Goal: Task Accomplishment & Management: Use online tool/utility

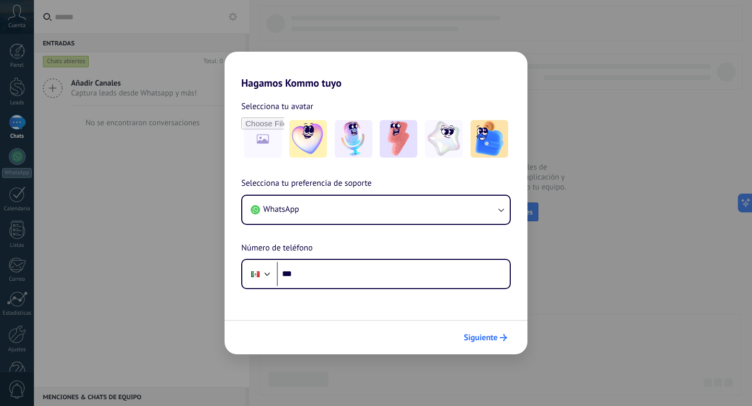
click at [491, 339] on span "Siguiente" at bounding box center [481, 337] width 34 height 7
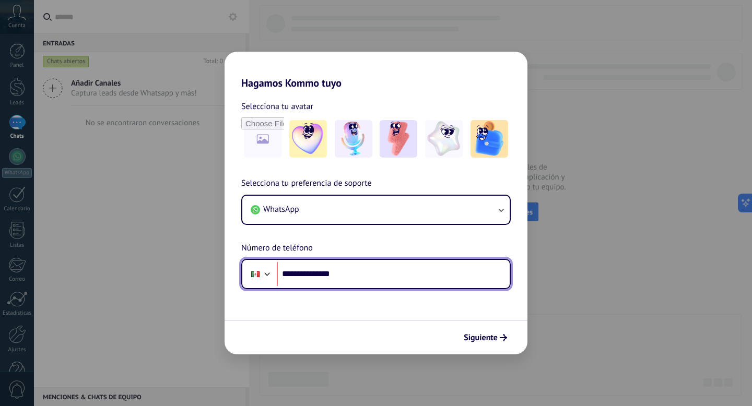
type input "**********"
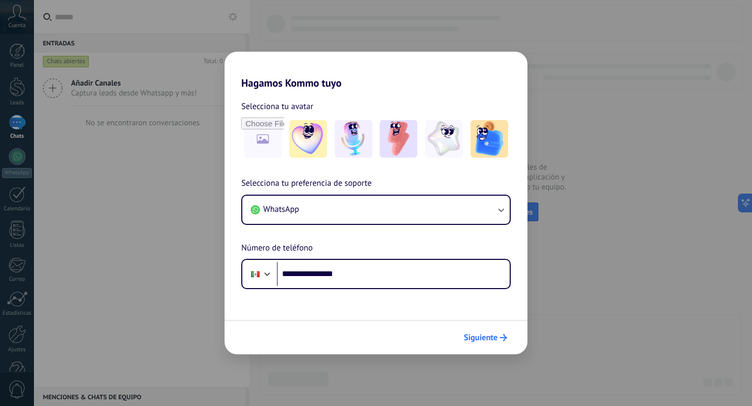
click at [493, 341] on span "Siguiente" at bounding box center [481, 337] width 34 height 7
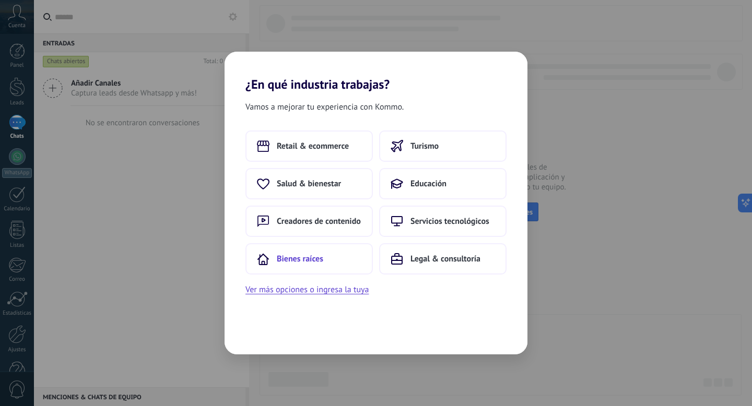
click at [297, 266] on button "Bienes raíces" at bounding box center [308, 258] width 127 height 31
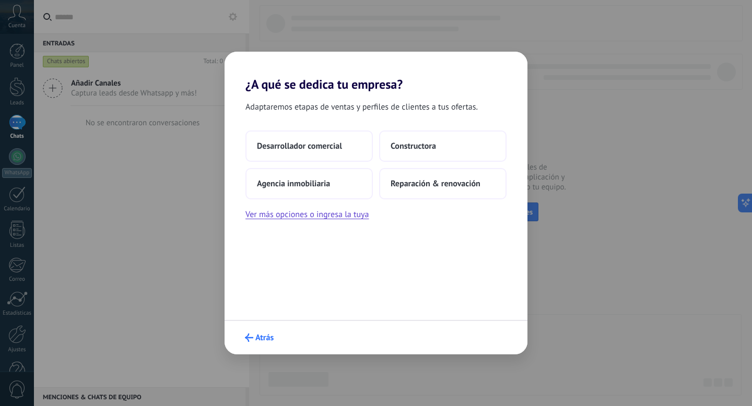
click at [262, 336] on span "Atrás" at bounding box center [264, 337] width 18 height 7
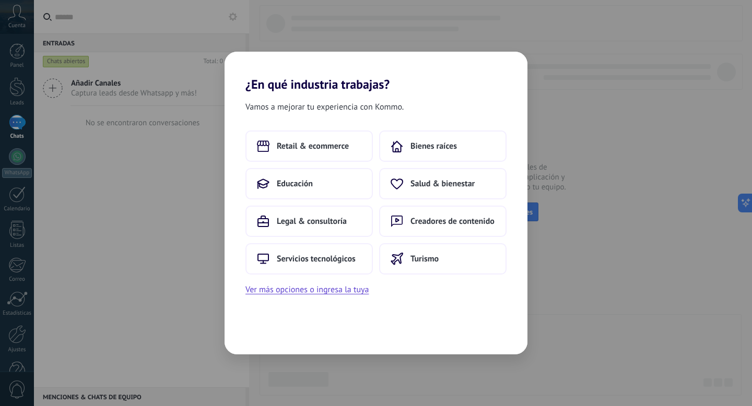
click at [176, 269] on div "¿En qué industria trabajas? Vamos a mejorar tu experiencia con Kommo. Retail & …" at bounding box center [376, 203] width 752 height 406
click at [193, 112] on div "¿En qué industria trabajas? Vamos a mejorar tu experiencia con Kommo. Retail & …" at bounding box center [376, 203] width 752 height 406
click at [178, 297] on div "¿En qué industria trabajas? Vamos a mejorar tu experiencia con Kommo. Retail & …" at bounding box center [376, 203] width 752 height 406
click at [421, 149] on span "Bienes raíces" at bounding box center [433, 146] width 46 height 10
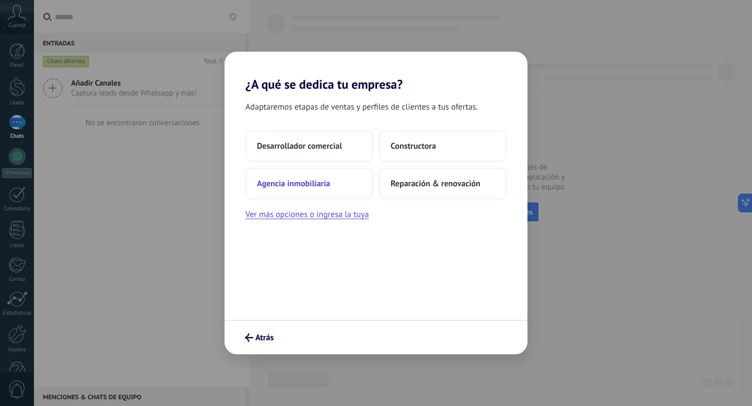
click at [321, 188] on span "Agencia inmobiliaria" at bounding box center [293, 184] width 73 height 10
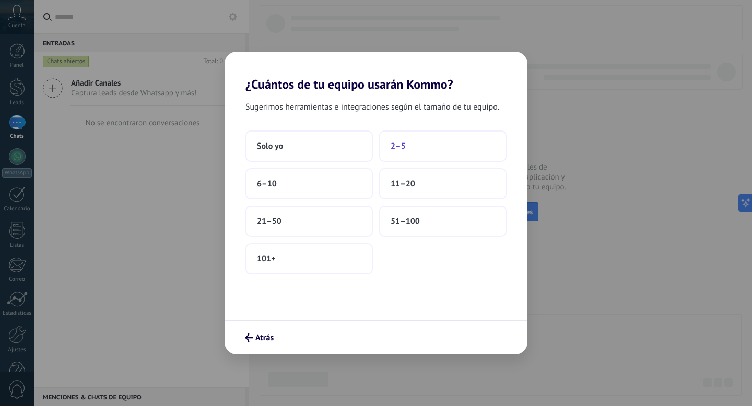
click at [412, 147] on button "2–5" at bounding box center [442, 146] width 127 height 31
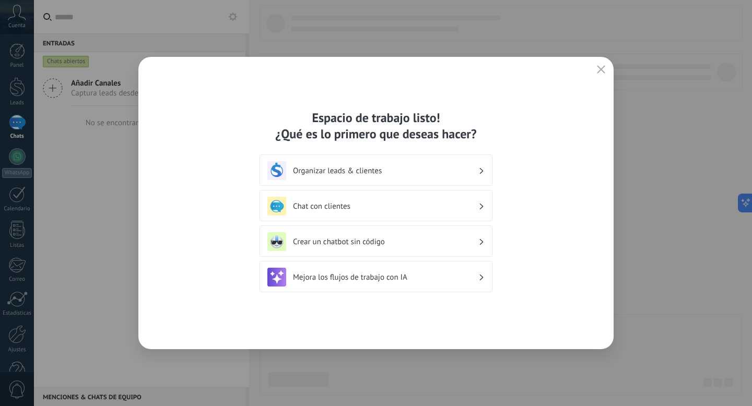
click at [342, 177] on div "Organizar leads & clientes" at bounding box center [375, 170] width 217 height 19
click at [379, 171] on h3 "Organizar leads & clientes" at bounding box center [385, 171] width 185 height 10
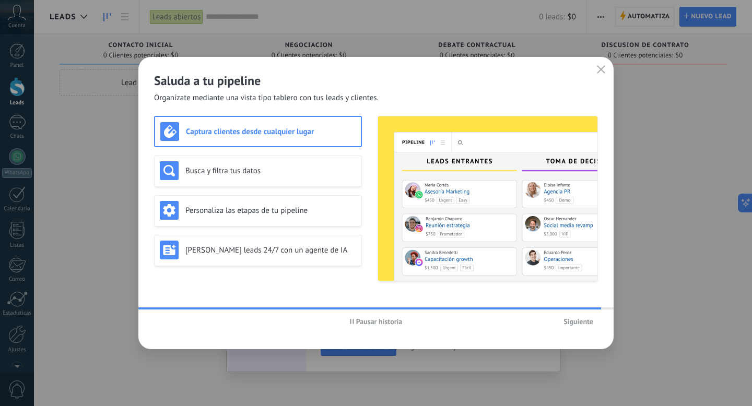
click at [599, 68] on icon "button" at bounding box center [601, 69] width 8 height 8
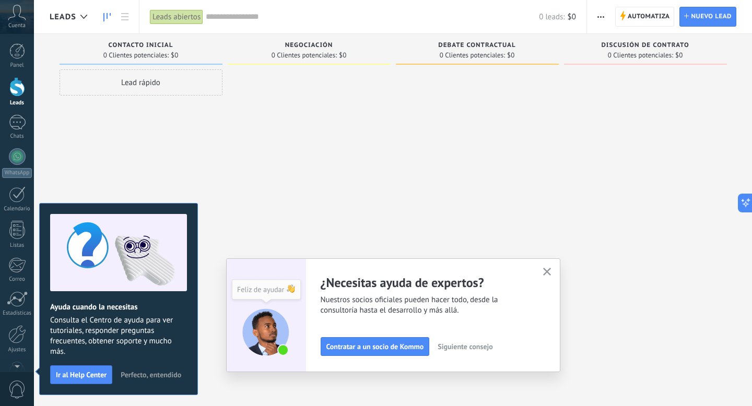
click at [545, 270] on icon "button" at bounding box center [547, 272] width 8 height 8
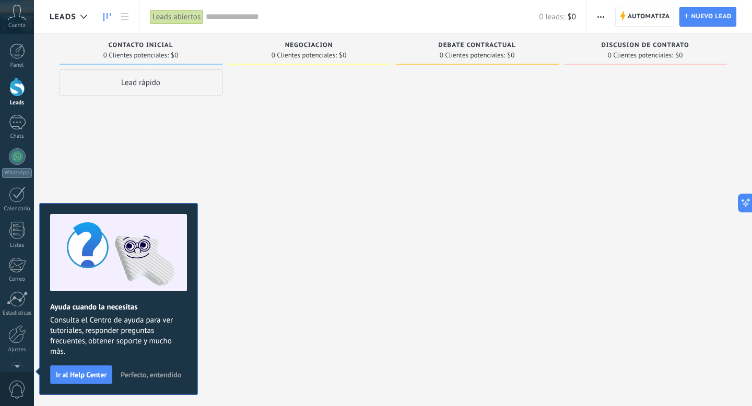
click at [176, 85] on div "Lead rápido" at bounding box center [141, 82] width 163 height 26
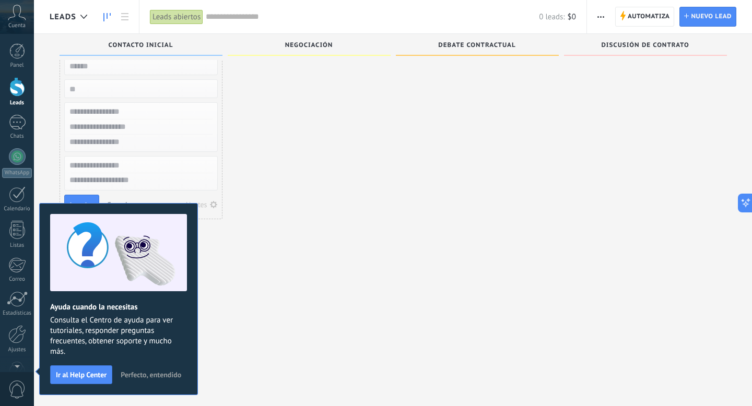
click at [155, 373] on span "Perfecto, entendido" at bounding box center [151, 374] width 61 height 7
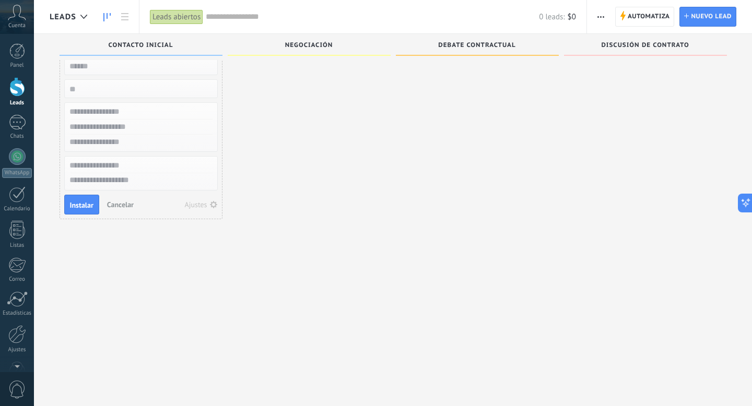
scroll to position [0, 0]
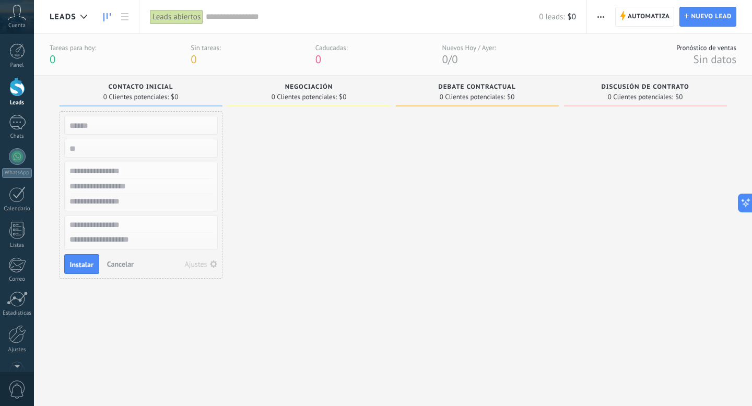
click at [142, 157] on div at bounding box center [140, 148] width 153 height 19
click at [139, 146] on input "numeric" at bounding box center [140, 148] width 152 height 15
click at [25, 156] on div at bounding box center [17, 156] width 17 height 17
